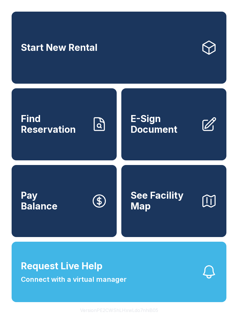
click at [158, 286] on button "Request Live Help Connect with a virtual manager" at bounding box center [119, 272] width 215 height 60
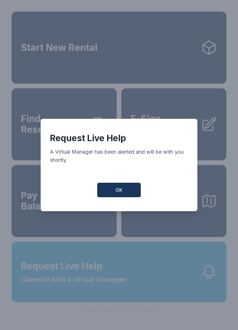
click at [128, 192] on button "OK" at bounding box center [119, 190] width 44 height 15
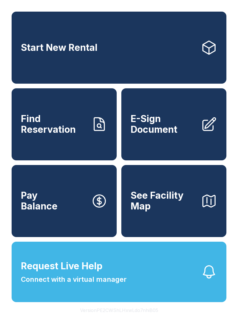
click at [132, 288] on button "Request Live Help Connect with a virtual manager" at bounding box center [119, 272] width 215 height 60
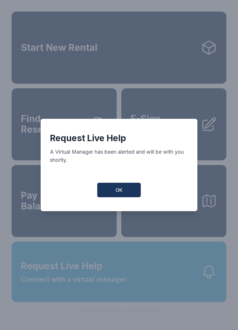
click at [117, 194] on span "OK" at bounding box center [119, 190] width 7 height 7
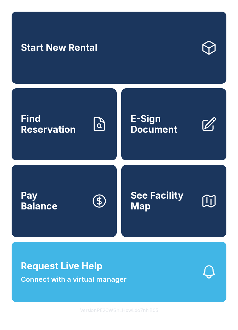
click at [144, 296] on button "Request Live Help Connect with a virtual manager" at bounding box center [119, 272] width 215 height 60
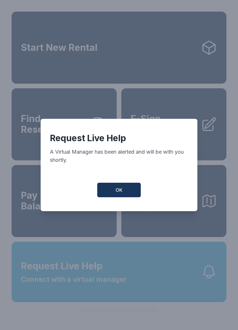
click at [126, 190] on button "OK" at bounding box center [119, 190] width 44 height 15
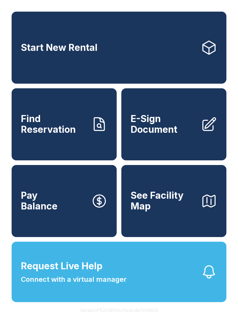
click at [122, 283] on span "Request Live Help Connect with a virtual manager" at bounding box center [74, 272] width 106 height 26
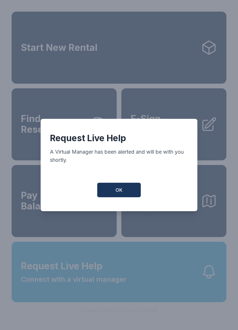
click at [124, 197] on button "OK" at bounding box center [119, 190] width 44 height 15
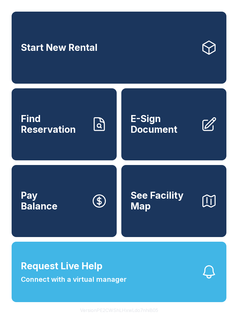
click at [102, 285] on span "Connect with a virtual manager" at bounding box center [74, 279] width 106 height 10
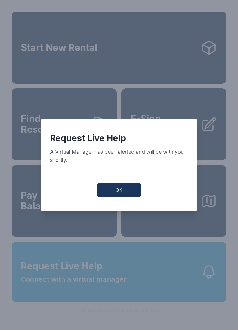
click at [124, 192] on button "OK" at bounding box center [119, 190] width 44 height 15
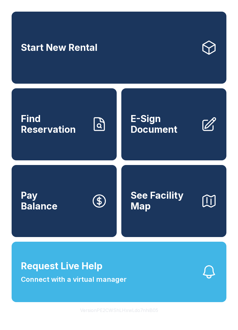
click at [105, 268] on button "Request Live Help Connect with a virtual manager" at bounding box center [119, 272] width 215 height 60
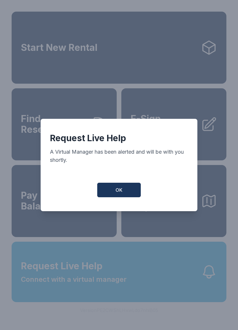
click at [124, 196] on button "OK" at bounding box center [119, 190] width 44 height 15
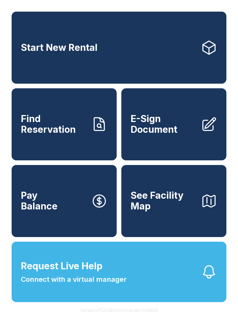
click at [112, 298] on button "Request Live Help Connect with a virtual manager" at bounding box center [119, 272] width 215 height 60
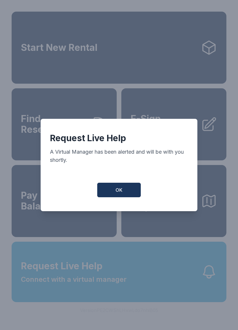
click at [132, 192] on button "OK" at bounding box center [119, 190] width 44 height 15
